Goal: Information Seeking & Learning: Check status

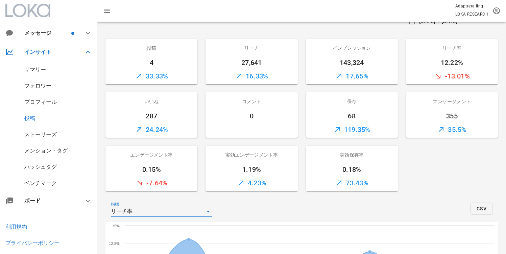
scroll to position [57, 0]
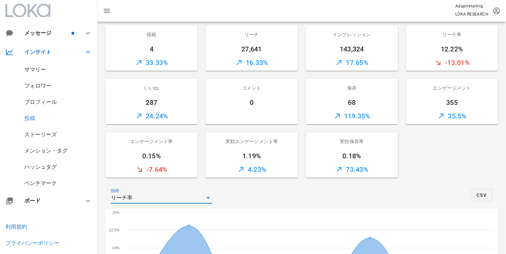
click at [40, 87] on div "フォロワー" at bounding box center [37, 85] width 27 height 6
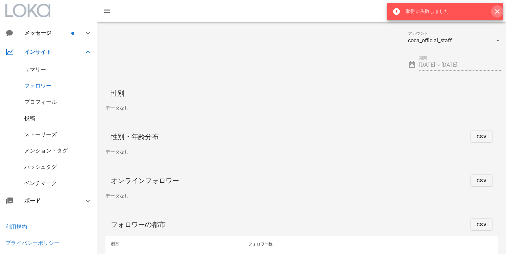
click at [495, 12] on icon "button" at bounding box center [497, 11] width 8 height 8
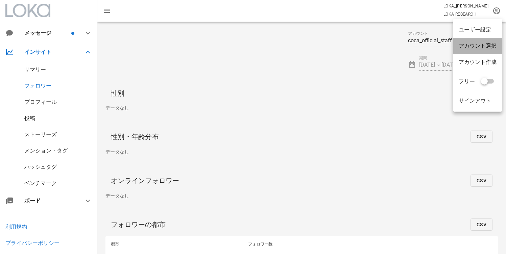
click at [480, 46] on div "アカウント選択" at bounding box center [478, 46] width 38 height 6
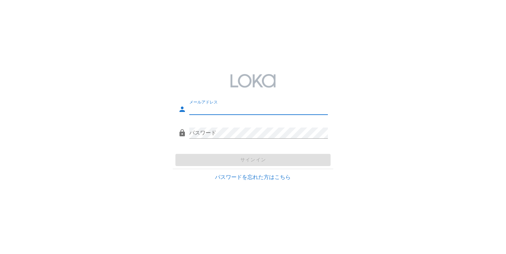
click at [235, 114] on input "メールアドレス" at bounding box center [258, 109] width 139 height 11
type input "[EMAIL_ADDRESS][DOMAIN_NAME]"
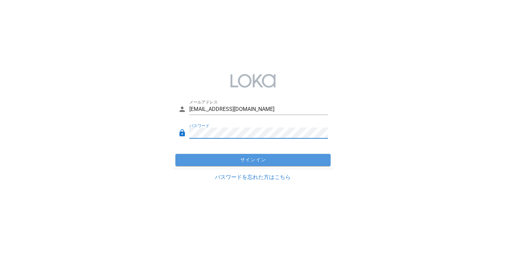
click at [217, 162] on span "サインイン" at bounding box center [253, 160] width 150 height 6
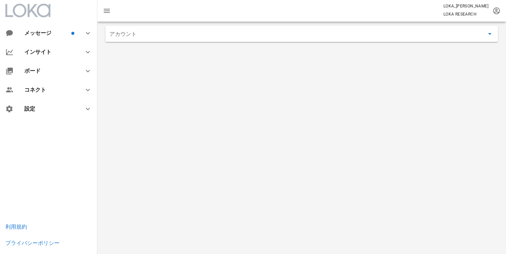
click at [178, 32] on input "アカウント" at bounding box center [296, 33] width 375 height 11
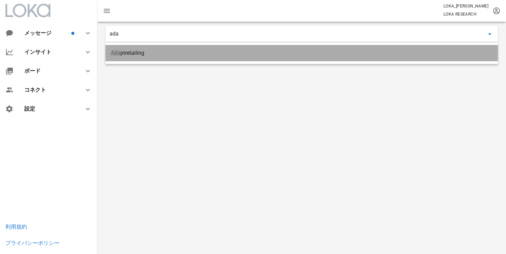
drag, startPoint x: 154, startPoint y: 58, endPoint x: 148, endPoint y: 58, distance: 6.5
click at [154, 58] on div "Ada ptretailing" at bounding box center [301, 53] width 381 height 15
type input "Adaptretailing"
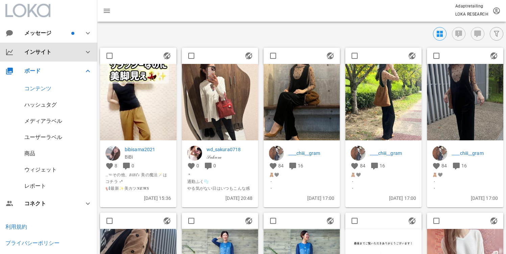
click at [44, 53] on div "インサイト" at bounding box center [49, 52] width 51 height 6
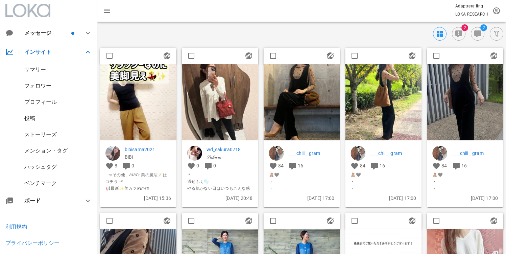
click at [34, 104] on div "プロフィール" at bounding box center [40, 102] width 32 height 6
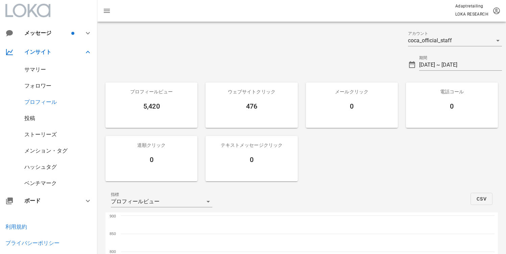
click at [35, 86] on div "フォロワー" at bounding box center [37, 85] width 27 height 6
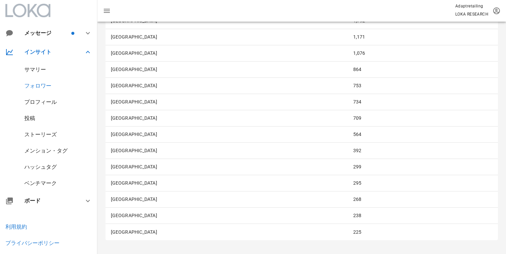
scroll to position [707, 0]
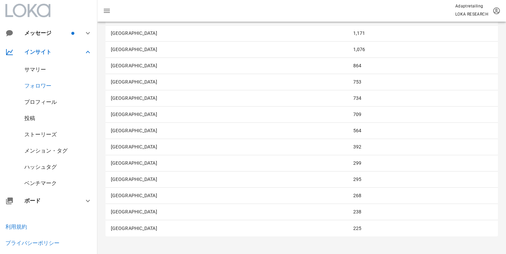
click at [43, 100] on div "プロフィール" at bounding box center [40, 102] width 32 height 6
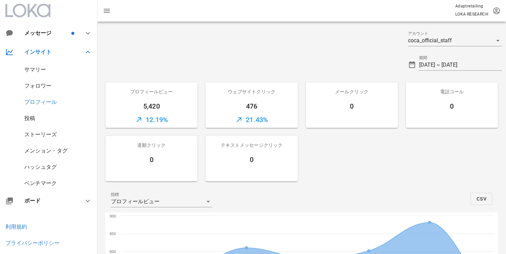
click at [36, 83] on div "フォロワー" at bounding box center [37, 85] width 27 height 6
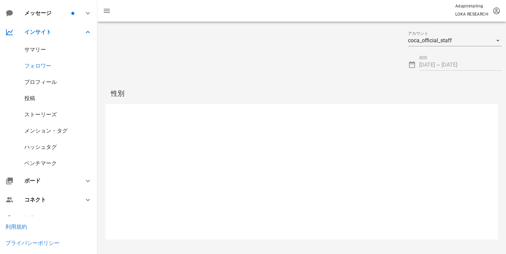
scroll to position [34, 0]
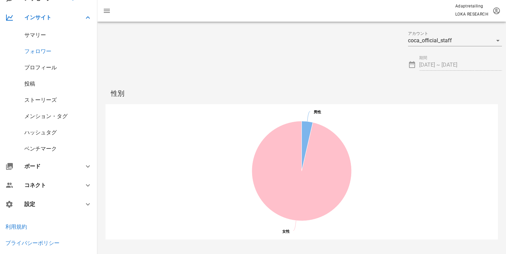
click at [32, 97] on div "ストーリーズ" at bounding box center [40, 100] width 32 height 6
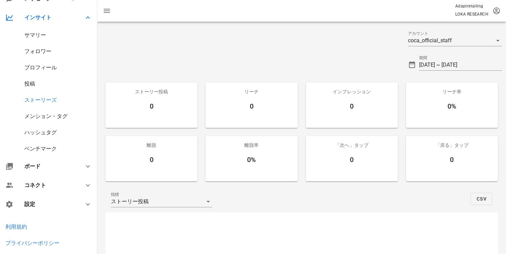
click at [39, 69] on div "プロフィール" at bounding box center [40, 67] width 32 height 6
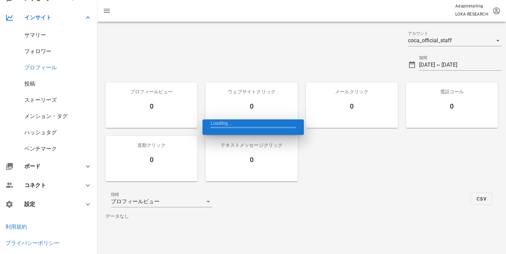
click at [28, 86] on div "投稿" at bounding box center [29, 83] width 11 height 6
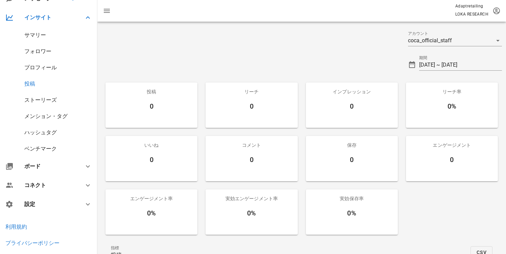
click at [32, 50] on div "フォロワー" at bounding box center [37, 51] width 27 height 6
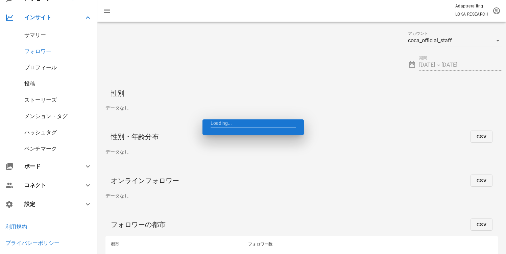
click at [32, 36] on div "サマリー" at bounding box center [35, 35] width 22 height 6
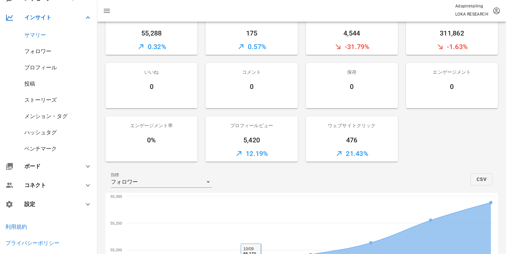
scroll to position [141, 0]
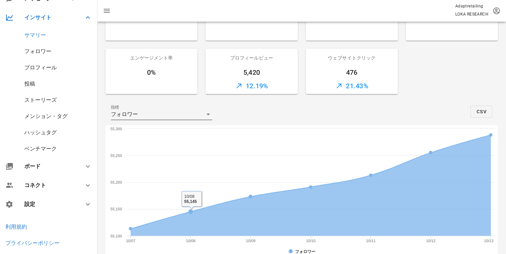
click at [165, 115] on div "フォロワー" at bounding box center [157, 114] width 92 height 11
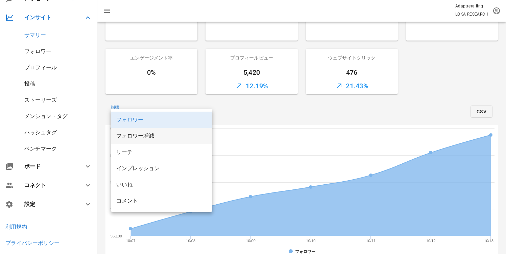
click at [152, 132] on div "フォロワー増減" at bounding box center [161, 135] width 91 height 6
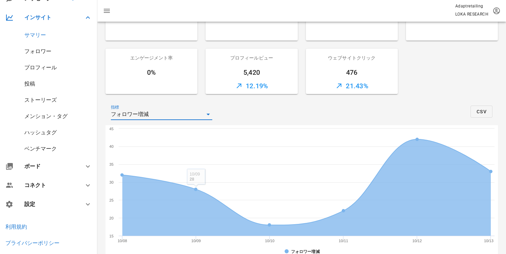
click at [269, 115] on div "指標 フォロワー増減 CSV" at bounding box center [301, 111] width 392 height 27
click at [295, 117] on div "指標 フォロワー増減 CSV" at bounding box center [301, 111] width 392 height 27
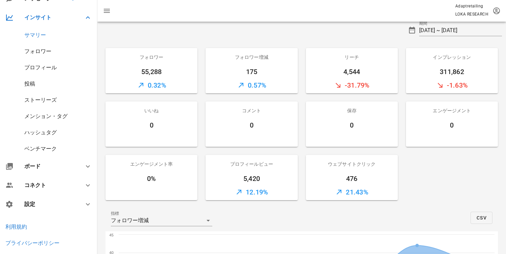
scroll to position [0, 0]
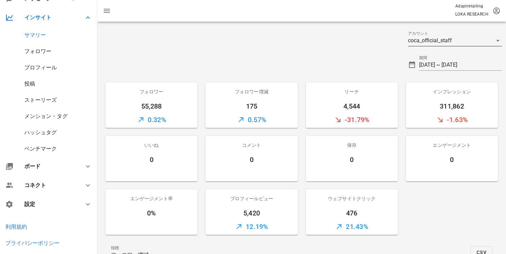
click at [466, 43] on div "coca_official_staff" at bounding box center [450, 40] width 84 height 11
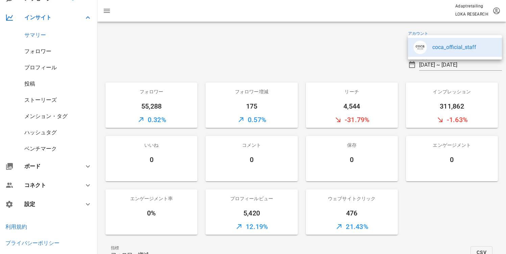
click at [375, 54] on div at bounding box center [250, 62] width 306 height 24
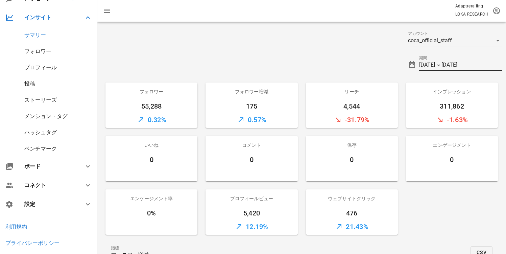
click at [429, 65] on input "[DATE] ~ [DATE]" at bounding box center [460, 64] width 83 height 11
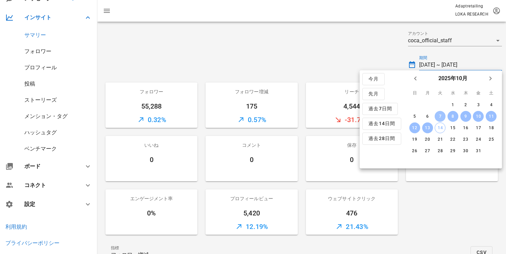
click at [442, 117] on div "7" at bounding box center [440, 116] width 11 height 5
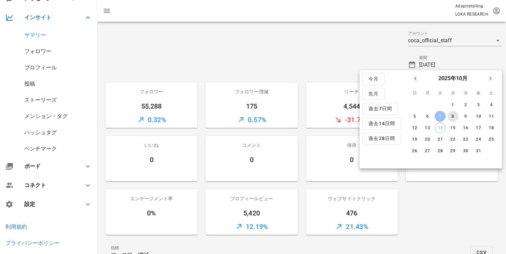
click at [455, 117] on div "8" at bounding box center [452, 116] width 11 height 5
type input "[DATE] ~ [DATE]"
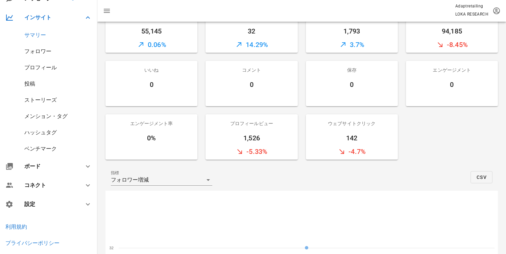
scroll to position [24, 0]
